Goal: Use online tool/utility: Utilize a website feature to perform a specific function

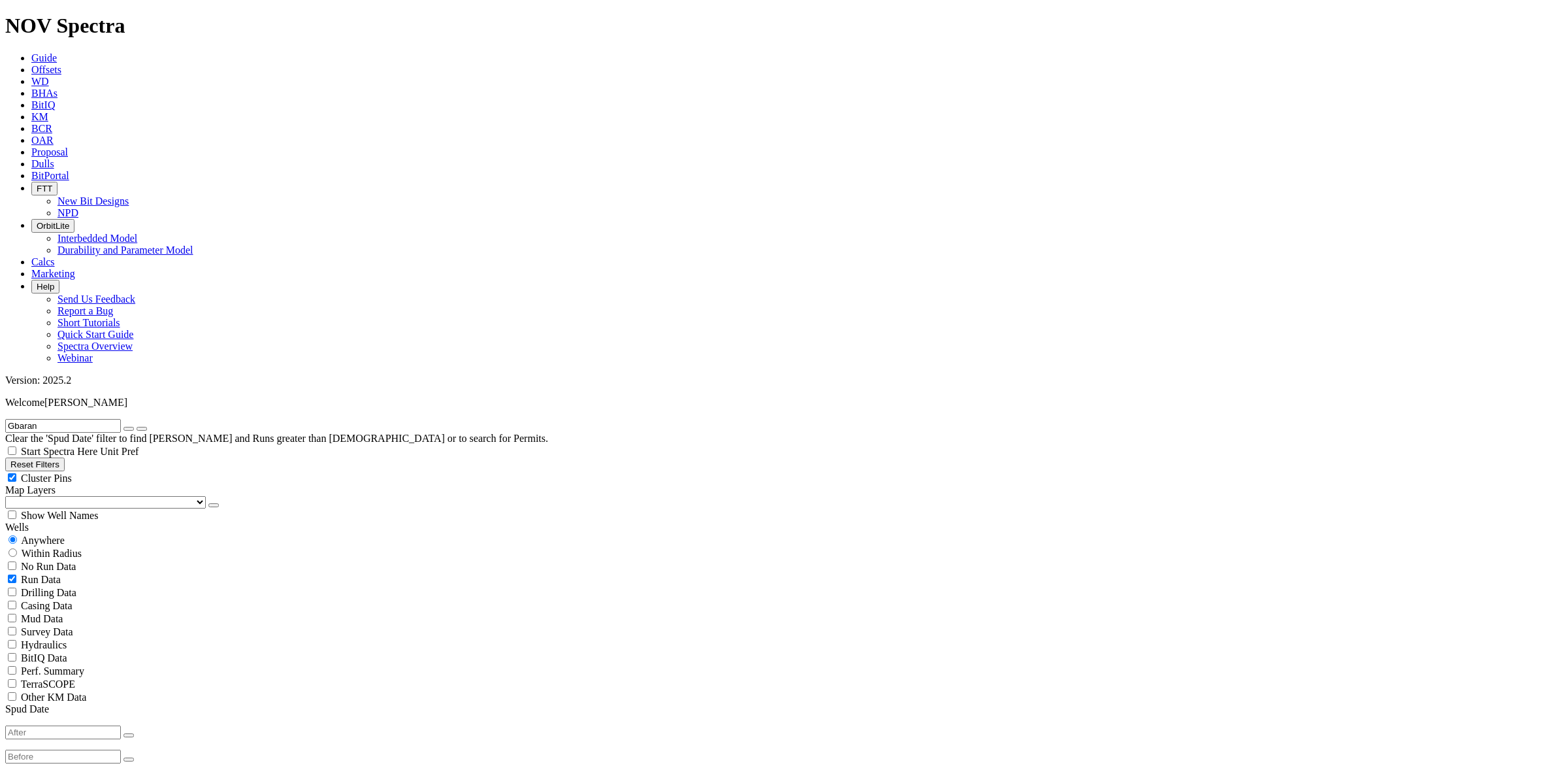
scroll to position [327, 0]
click at [128, 429] on icon "button" at bounding box center [128, 429] width 0 height 0
radio input "false"
radio input "true"
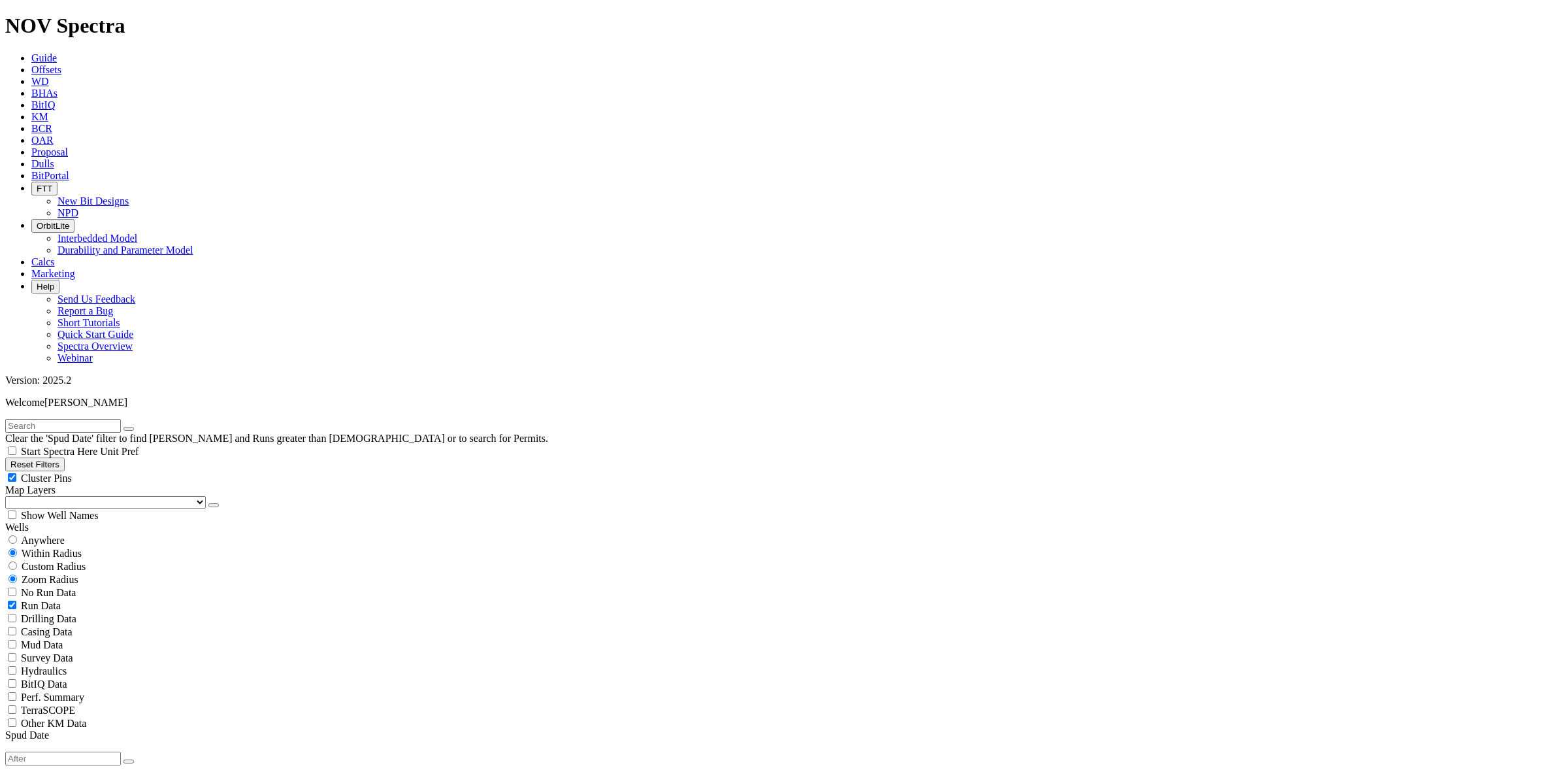
click at [121, 419] on input "text" at bounding box center [63, 426] width 116 height 14
type input "K"
type input "OML 28"
click at [141, 429] on icon "submit" at bounding box center [141, 429] width 0 height 0
click at [17, 535] on input "radio" at bounding box center [12, 539] width 8 height 8
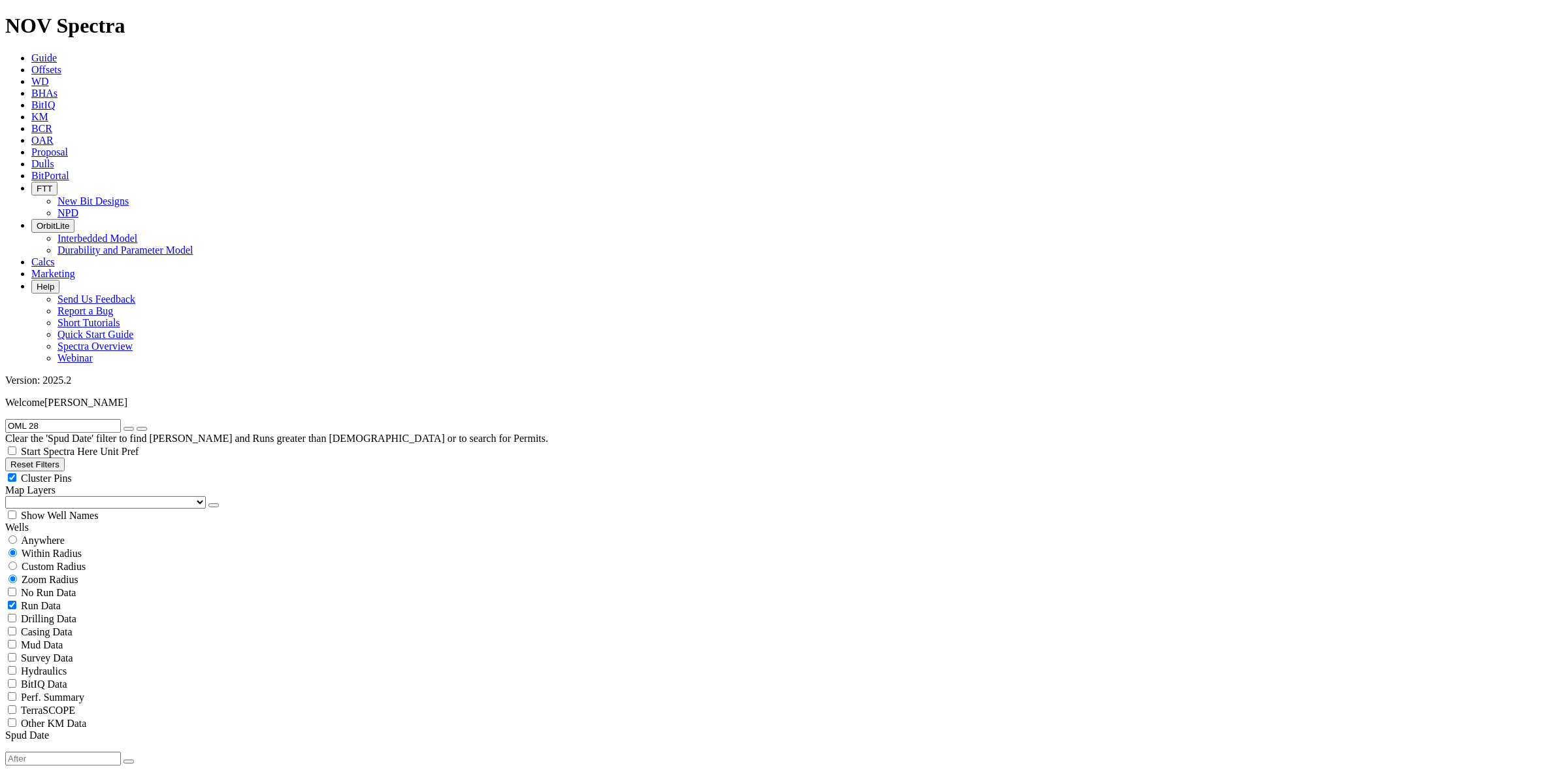
radio input "true"
radio input "false"
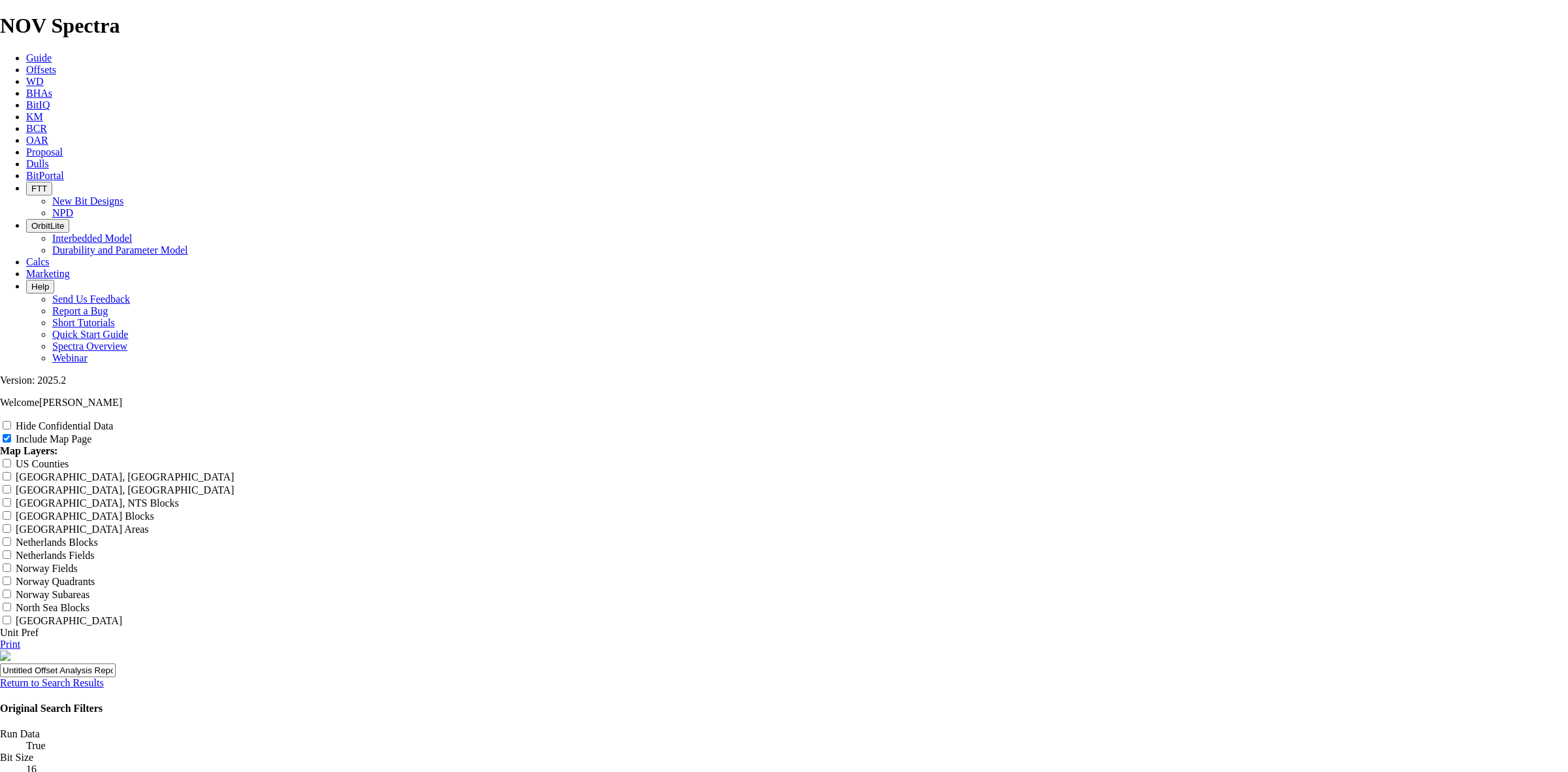
scroll to position [2011, 0]
click at [0, 639] on icon at bounding box center [0, 644] width 0 height 12
drag, startPoint x: 1099, startPoint y: 449, endPoint x: 1084, endPoint y: 449, distance: 15.0
